Goal: Navigation & Orientation: Find specific page/section

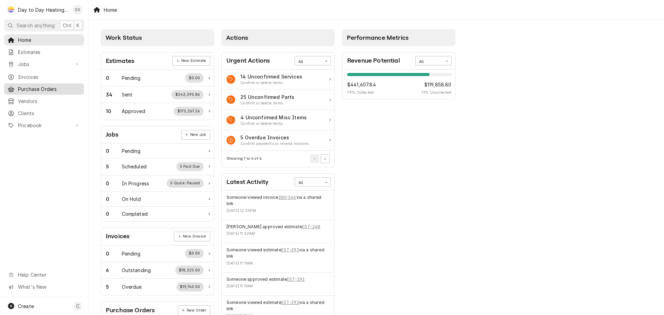
click at [34, 87] on span "Purchase Orders" at bounding box center [49, 88] width 63 height 7
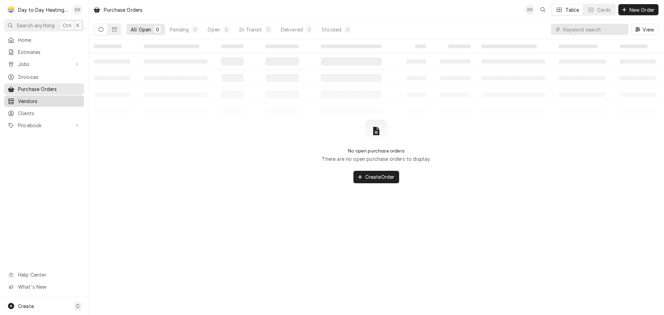
click at [27, 99] on span "Vendors" at bounding box center [49, 101] width 63 height 7
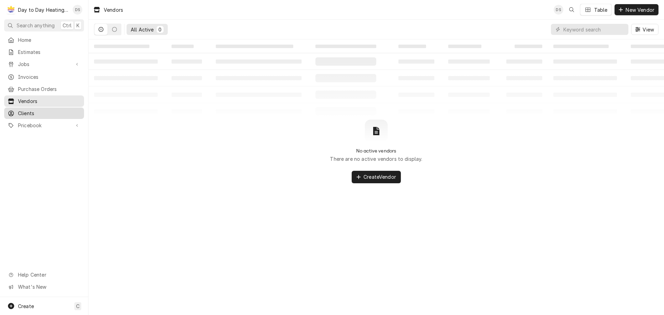
click at [29, 111] on span "Clients" at bounding box center [49, 113] width 63 height 7
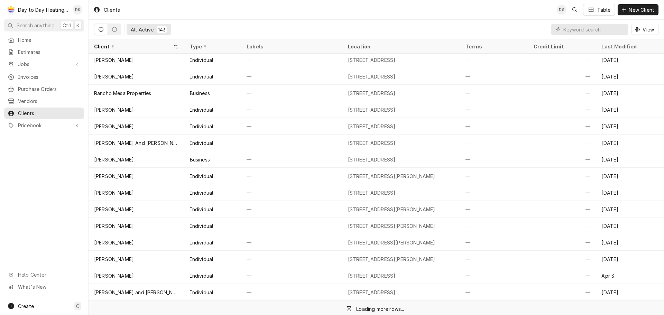
scroll to position [1746, 0]
click at [33, 122] on span "Pricebook" at bounding box center [44, 125] width 52 height 7
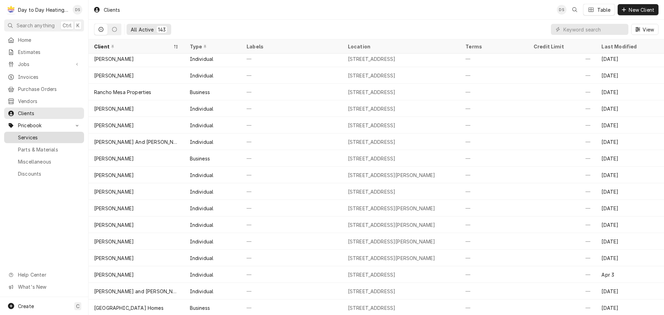
click at [33, 135] on span "Services" at bounding box center [49, 137] width 63 height 7
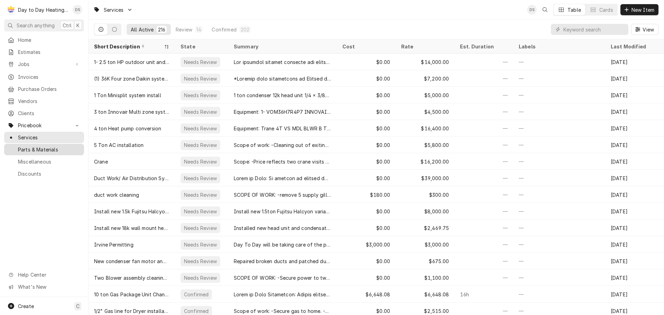
click at [24, 146] on span "Parts & Materials" at bounding box center [49, 149] width 63 height 7
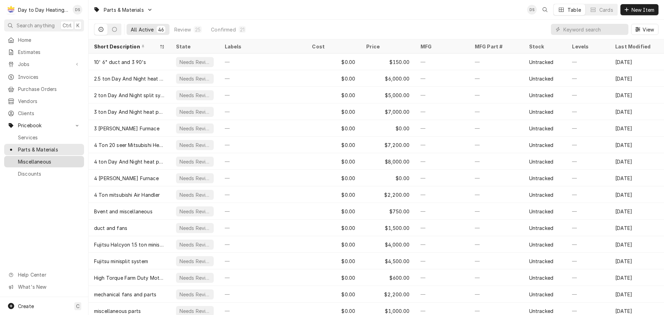
click at [25, 162] on link "Miscellaneous" at bounding box center [44, 161] width 80 height 11
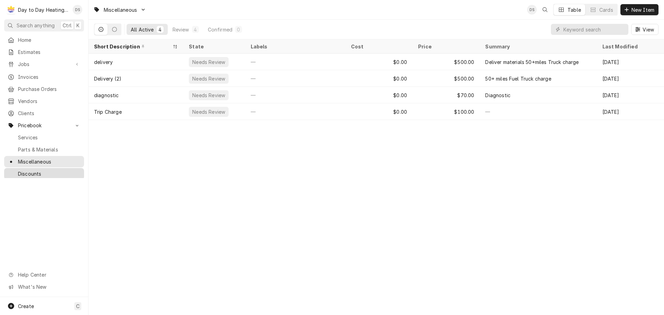
click at [32, 173] on link "Discounts" at bounding box center [44, 173] width 80 height 11
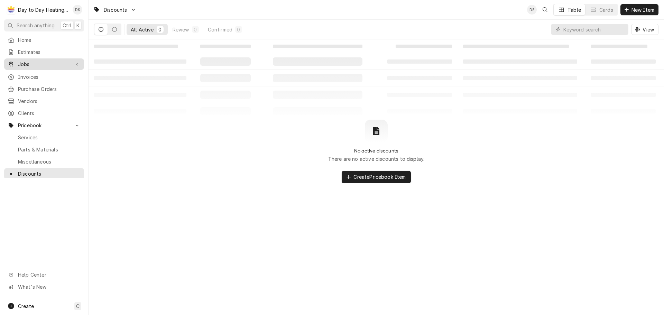
click at [40, 61] on span "Jobs" at bounding box center [44, 64] width 52 height 7
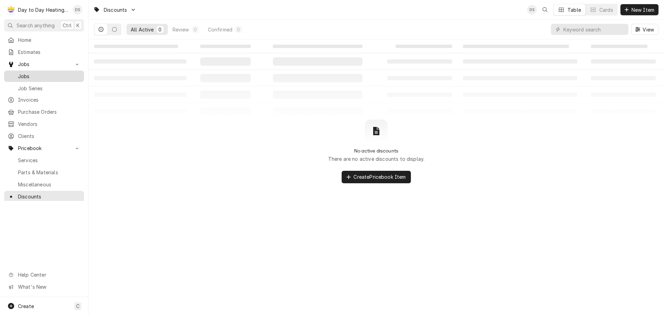
click at [24, 75] on span "Jobs" at bounding box center [49, 76] width 63 height 7
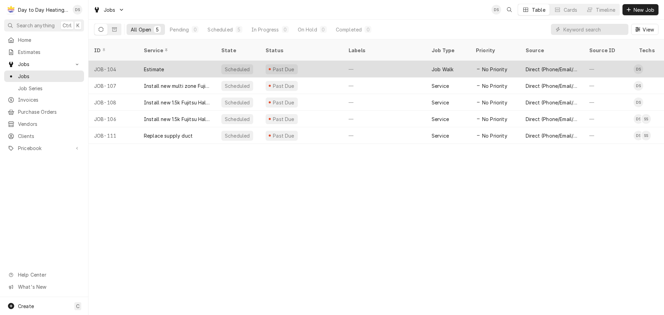
click at [135, 64] on div "JOB-104" at bounding box center [114, 69] width 50 height 17
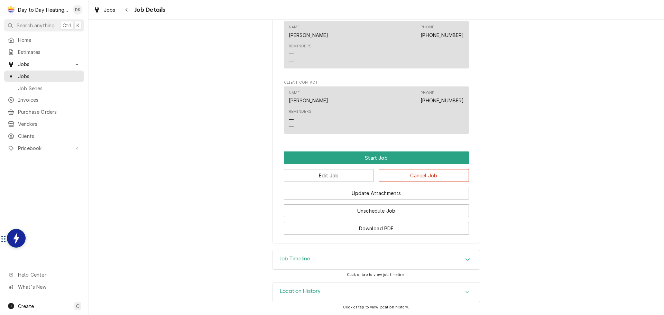
scroll to position [469, 0]
click at [27, 74] on span "Jobs" at bounding box center [49, 76] width 63 height 7
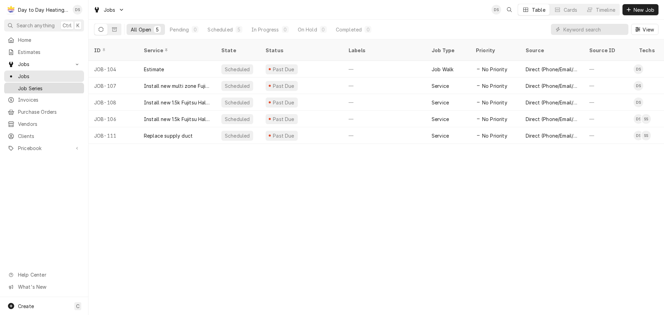
click at [30, 85] on span "Job Series" at bounding box center [49, 88] width 63 height 7
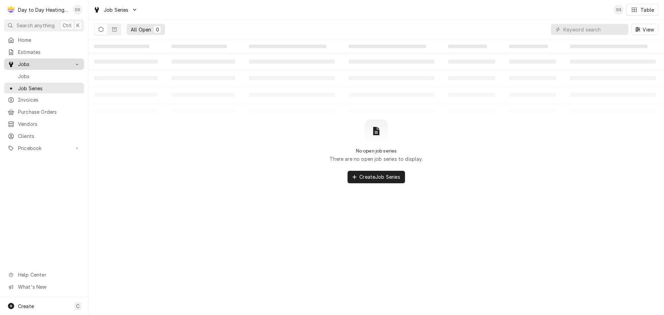
click at [31, 63] on span "Jobs" at bounding box center [44, 64] width 52 height 7
click at [29, 73] on span "Jobs" at bounding box center [49, 76] width 63 height 7
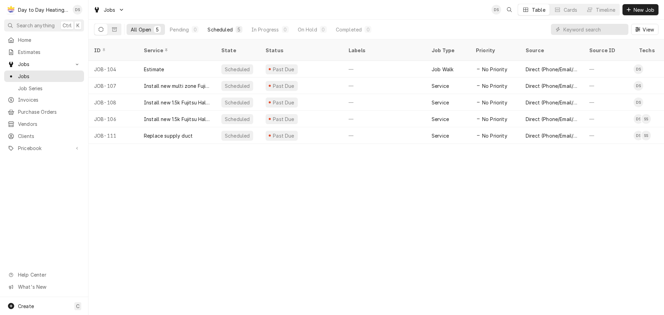
click at [228, 28] on div "Scheduled" at bounding box center [219, 29] width 25 height 7
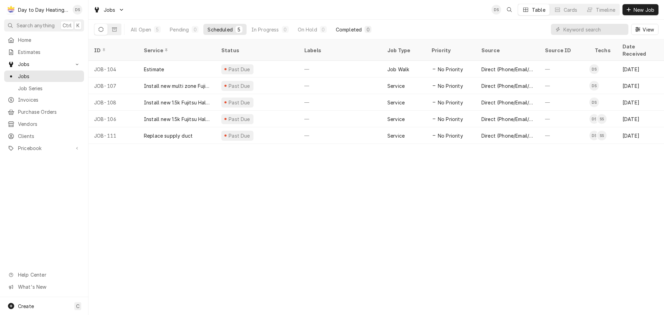
click at [358, 30] on div "Completed" at bounding box center [349, 29] width 26 height 7
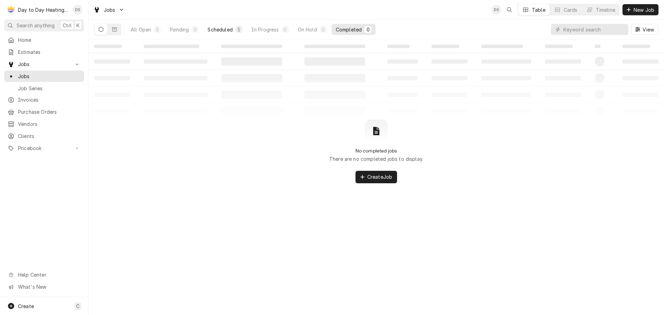
click at [213, 28] on div "Scheduled" at bounding box center [219, 29] width 25 height 7
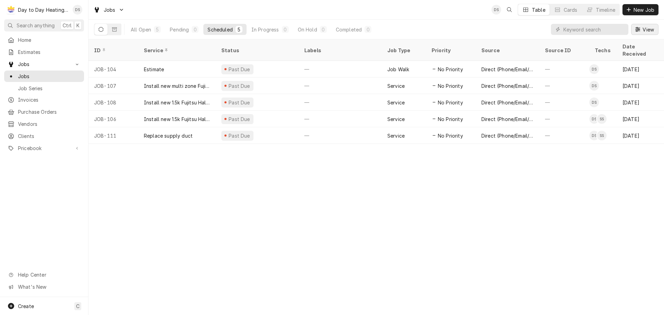
click at [641, 31] on span "View" at bounding box center [648, 29] width 14 height 7
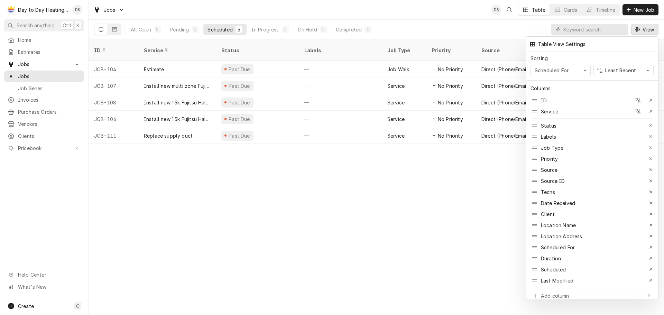
click at [445, 12] on div at bounding box center [332, 157] width 664 height 315
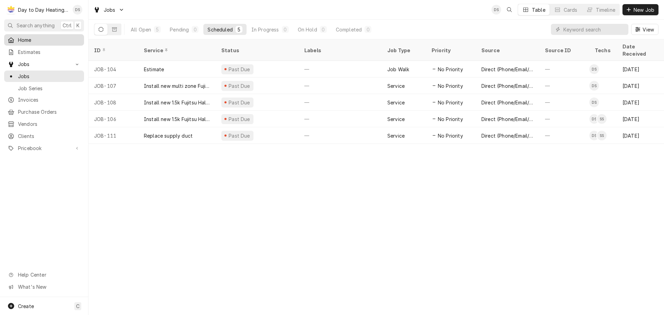
click at [48, 41] on span "Home" at bounding box center [49, 39] width 63 height 7
